Goal: Register for event/course

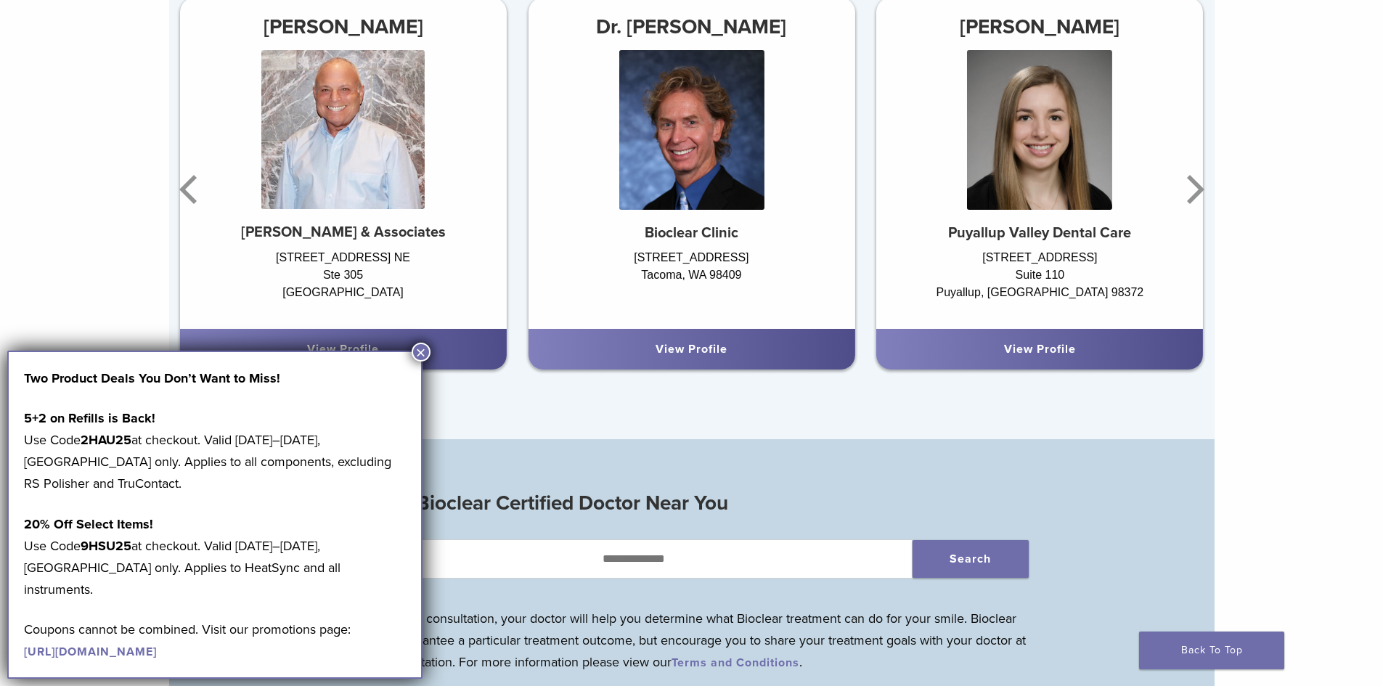
scroll to position [1089, 0]
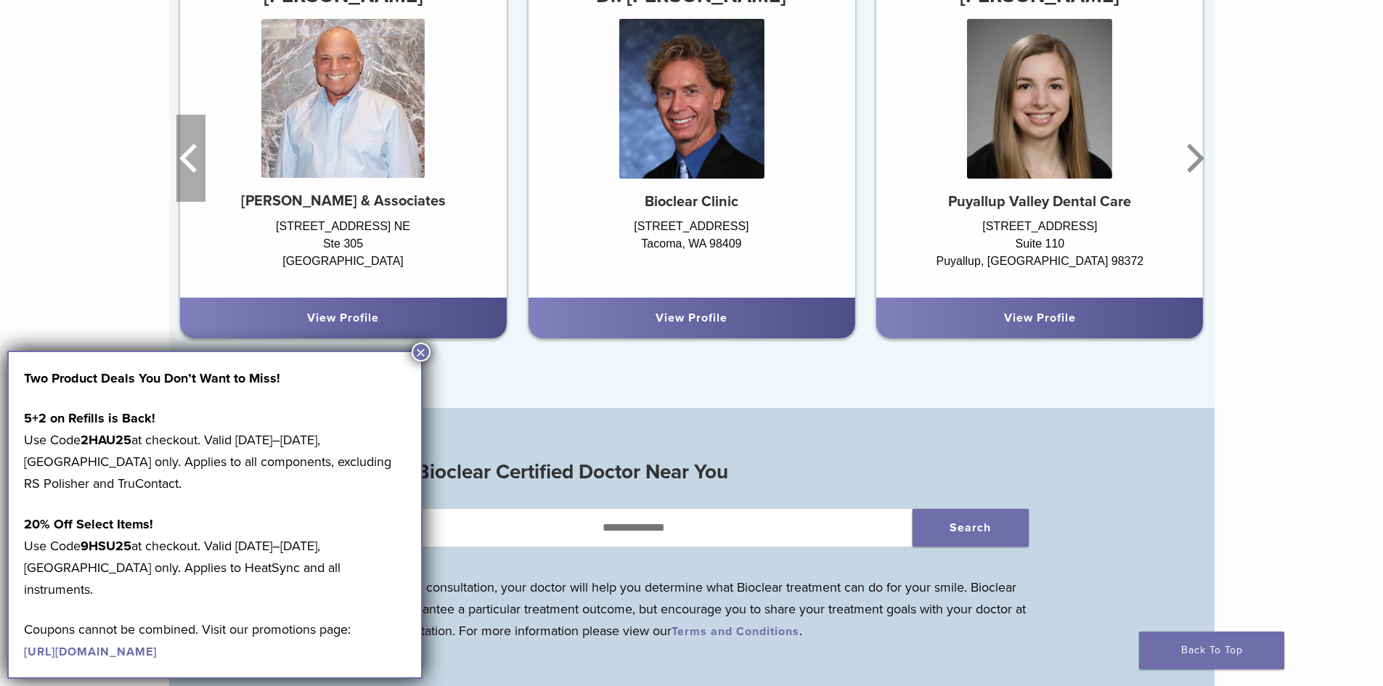
click at [195, 163] on icon "Previous" at bounding box center [190, 158] width 29 height 87
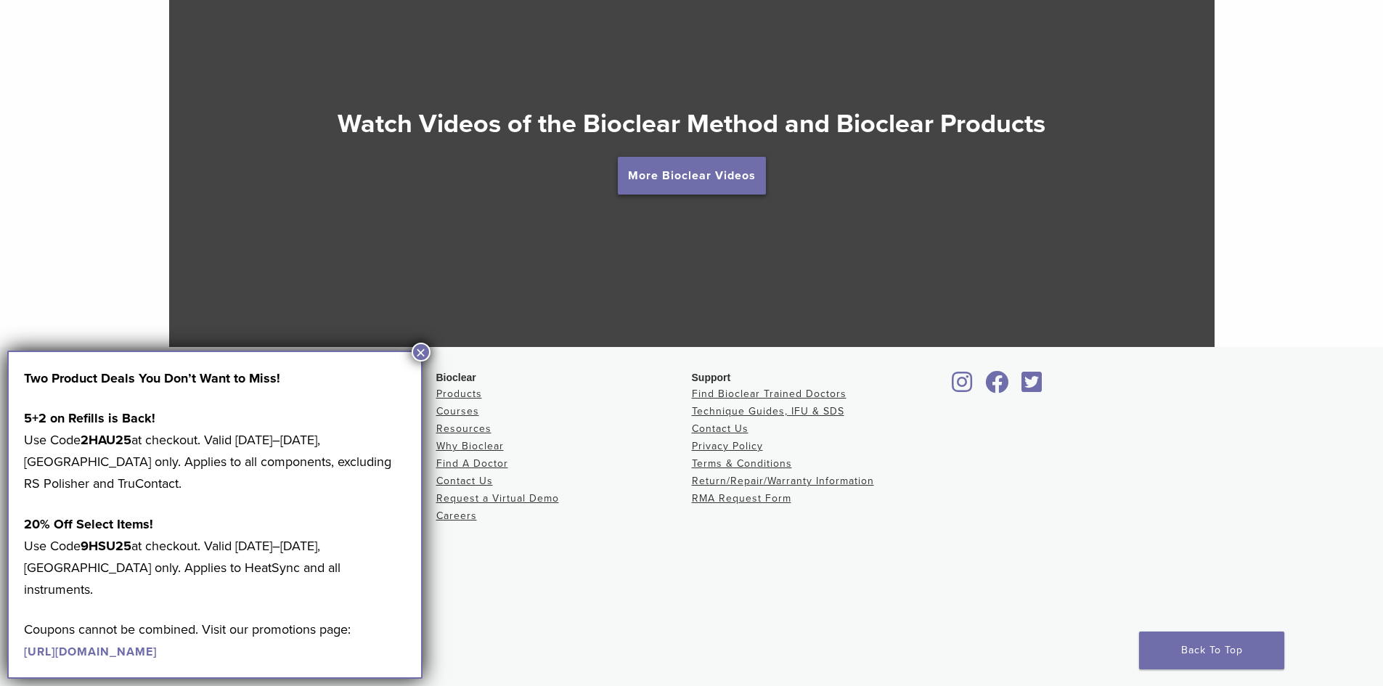
scroll to position [2716, 0]
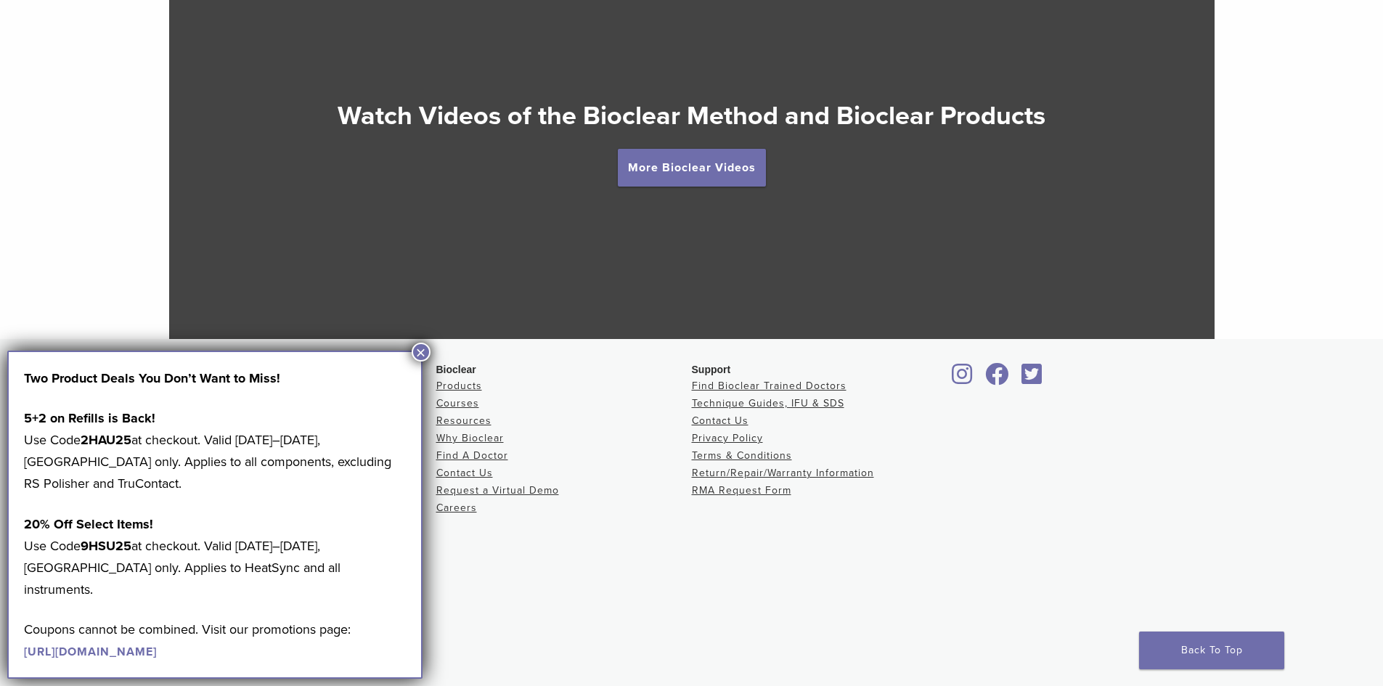
click at [422, 351] on button "×" at bounding box center [421, 352] width 19 height 19
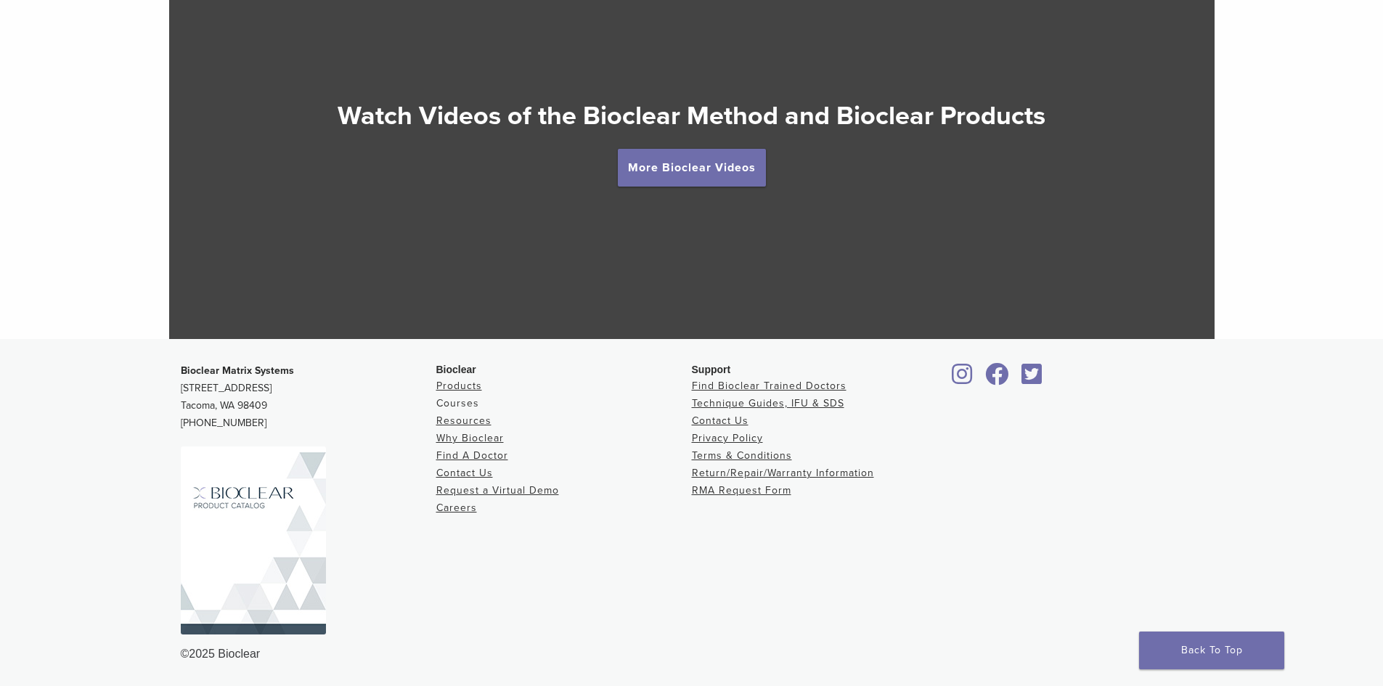
click at [460, 401] on link "Courses" at bounding box center [457, 403] width 43 height 12
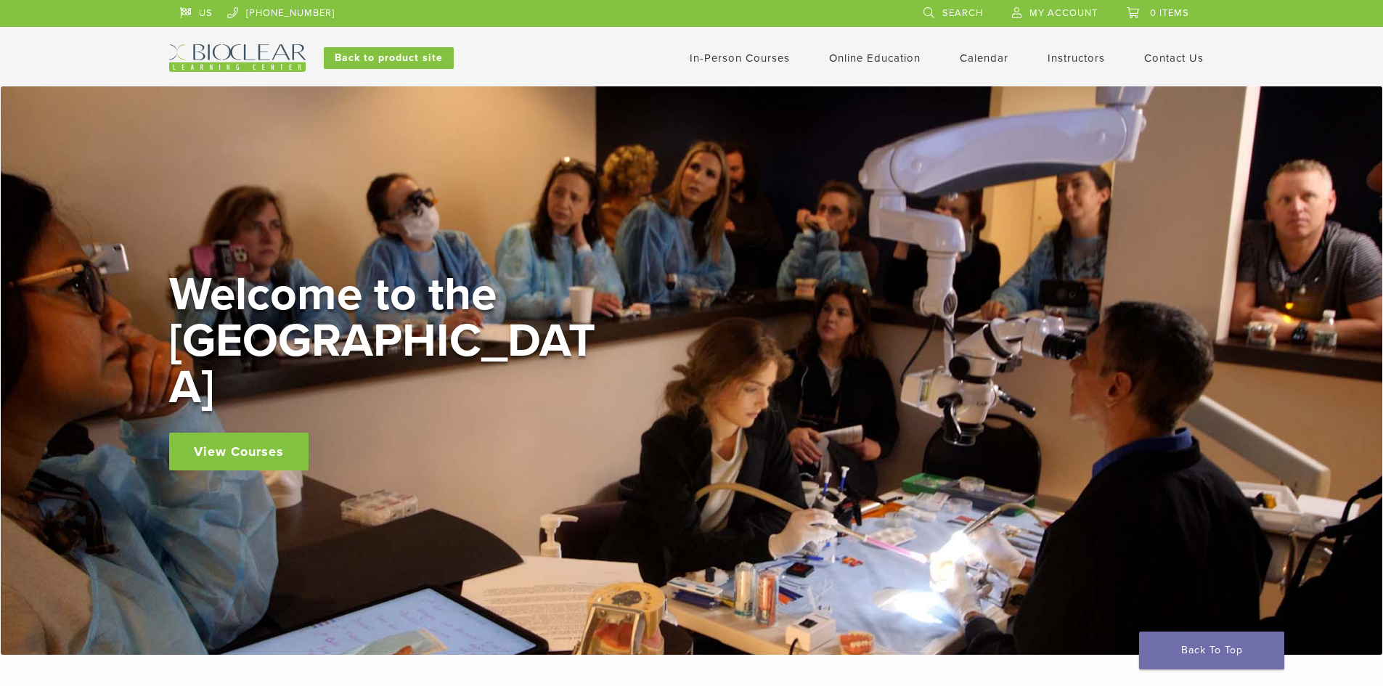
click at [284, 433] on link "View Courses" at bounding box center [238, 452] width 139 height 38
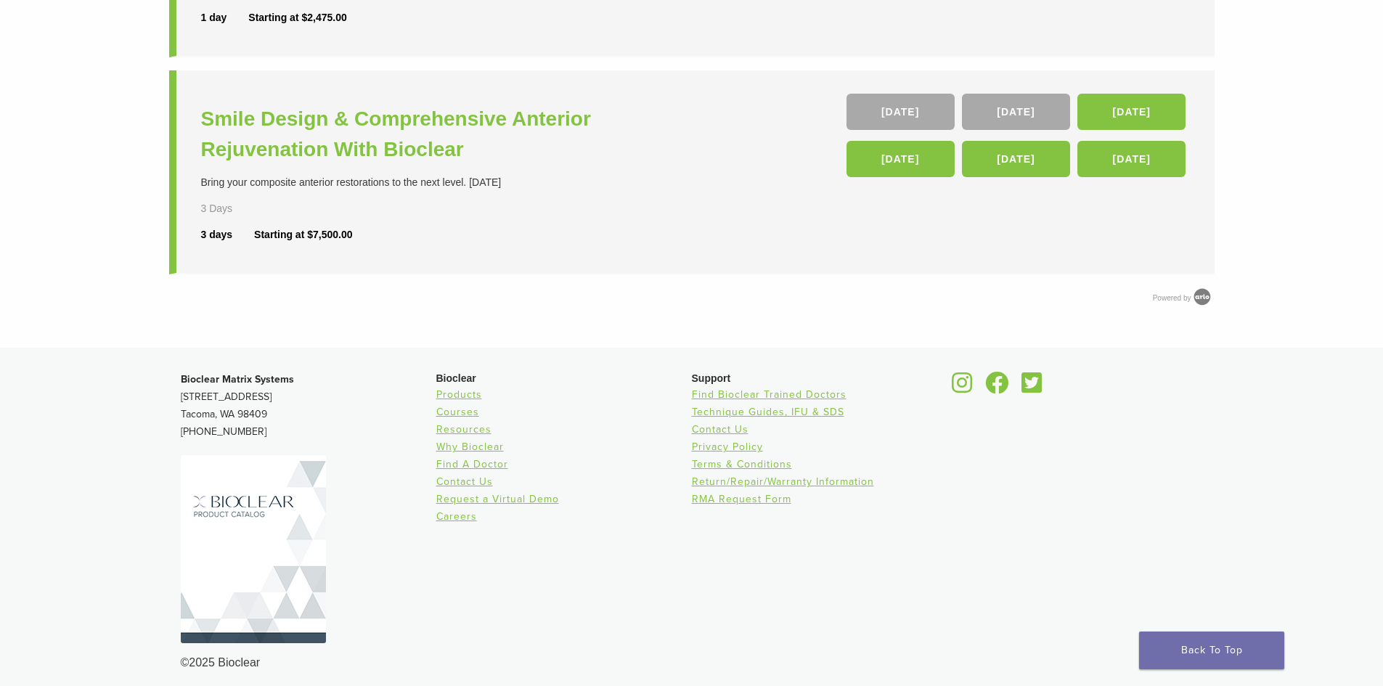
scroll to position [753, 0]
